Goal: Navigation & Orientation: Find specific page/section

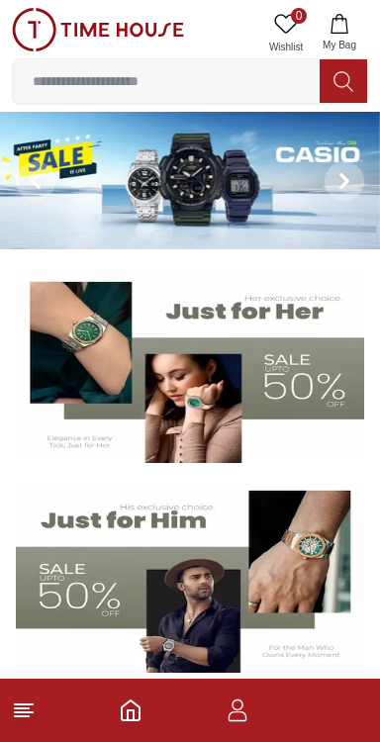
scroll to position [75, 0]
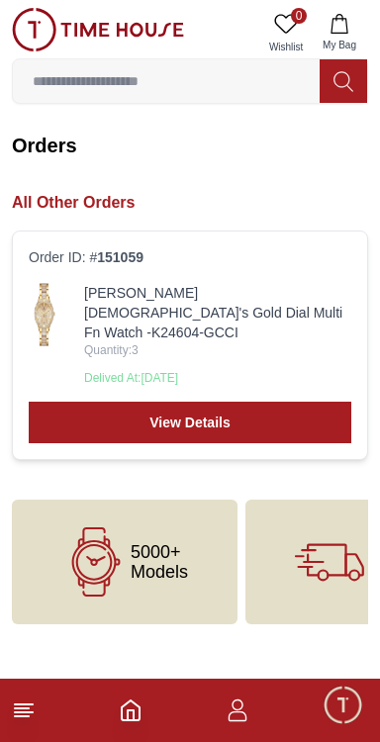
click at [145, 284] on link "[PERSON_NAME] [DEMOGRAPHIC_DATA]'s Gold Dial Multi Fn Watch -K24604-GCCI" at bounding box center [217, 312] width 267 height 59
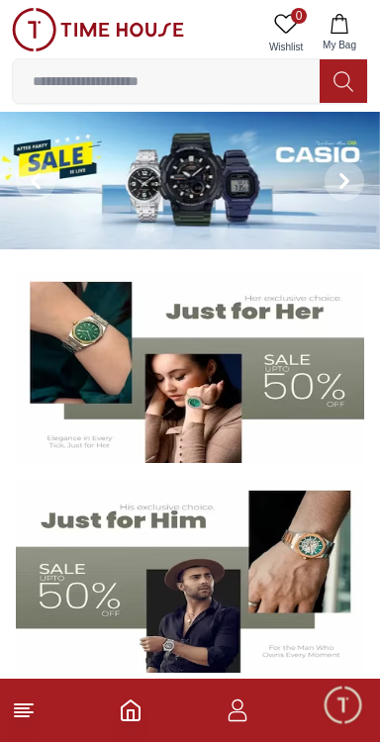
scroll to position [75, 0]
